Goal: Task Accomplishment & Management: Use online tool/utility

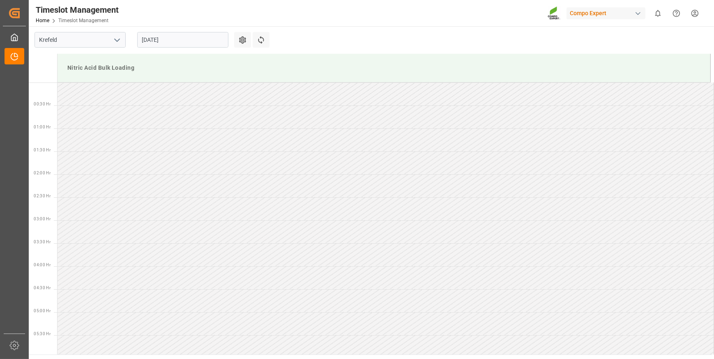
scroll to position [474, 0]
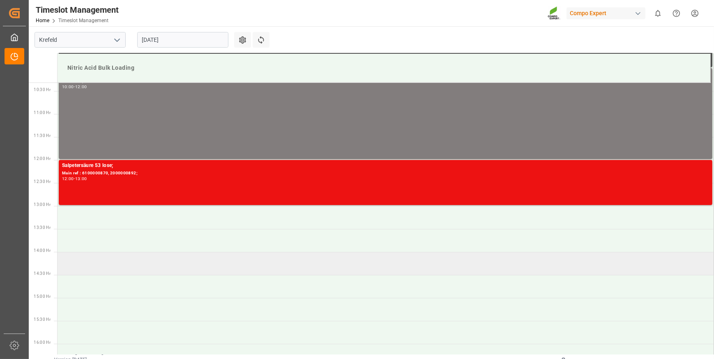
click at [115, 274] on td at bounding box center [386, 263] width 656 height 23
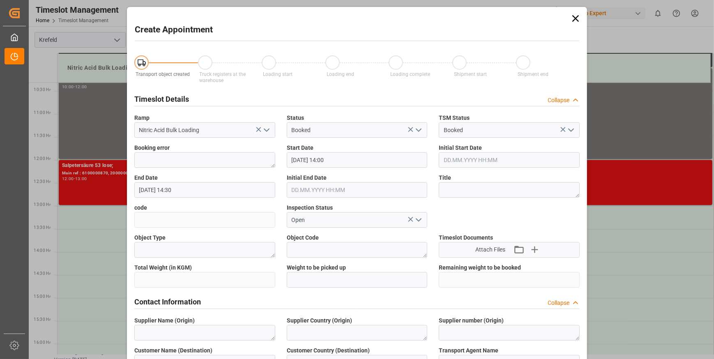
type input "[DATE] 14:00"
type input "[DATE] 14:30"
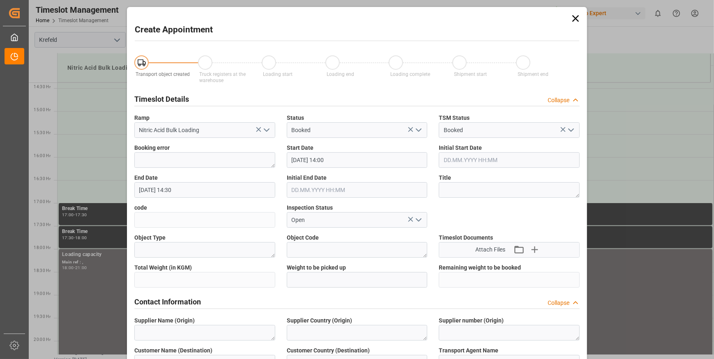
scroll to position [0, 0]
click at [87, 123] on div "Create Appointment Transport object created Truck registers at the warehouse Lo…" at bounding box center [357, 179] width 714 height 359
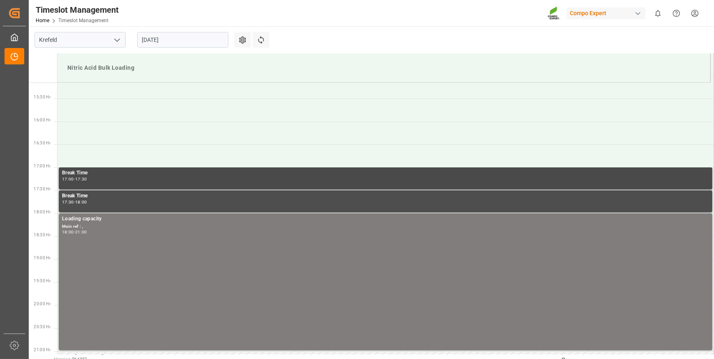
scroll to position [682, 0]
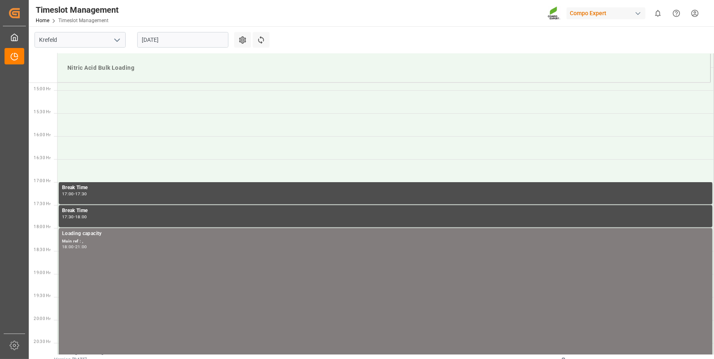
click at [178, 40] on input "[DATE]" at bounding box center [182, 40] width 91 height 16
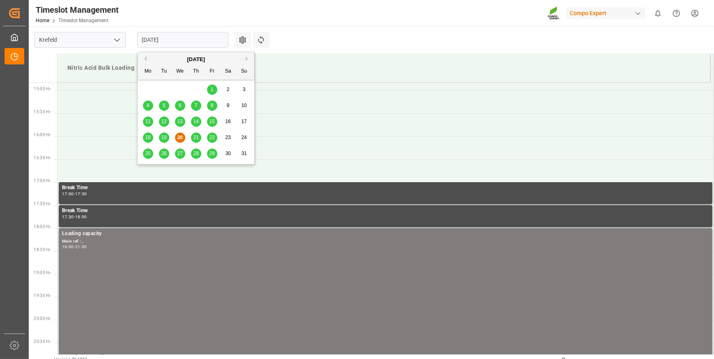
click at [196, 140] on span "21" at bounding box center [195, 138] width 5 height 6
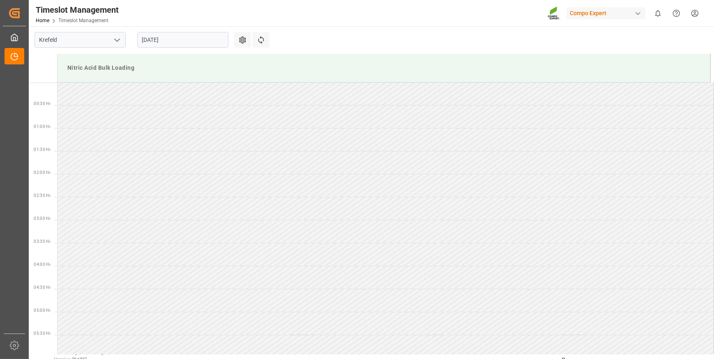
scroll to position [0, 0]
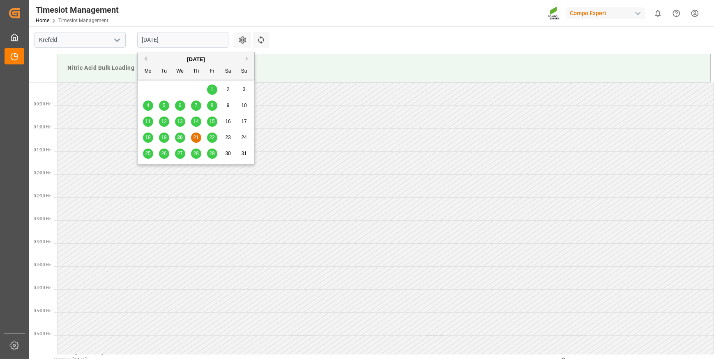
click at [177, 41] on input "[DATE]" at bounding box center [182, 40] width 91 height 16
click at [180, 137] on span "20" at bounding box center [179, 138] width 5 height 6
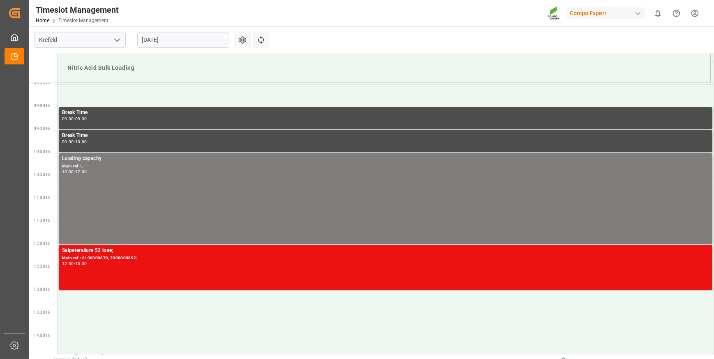
scroll to position [409, 0]
